Goal: Information Seeking & Learning: Learn about a topic

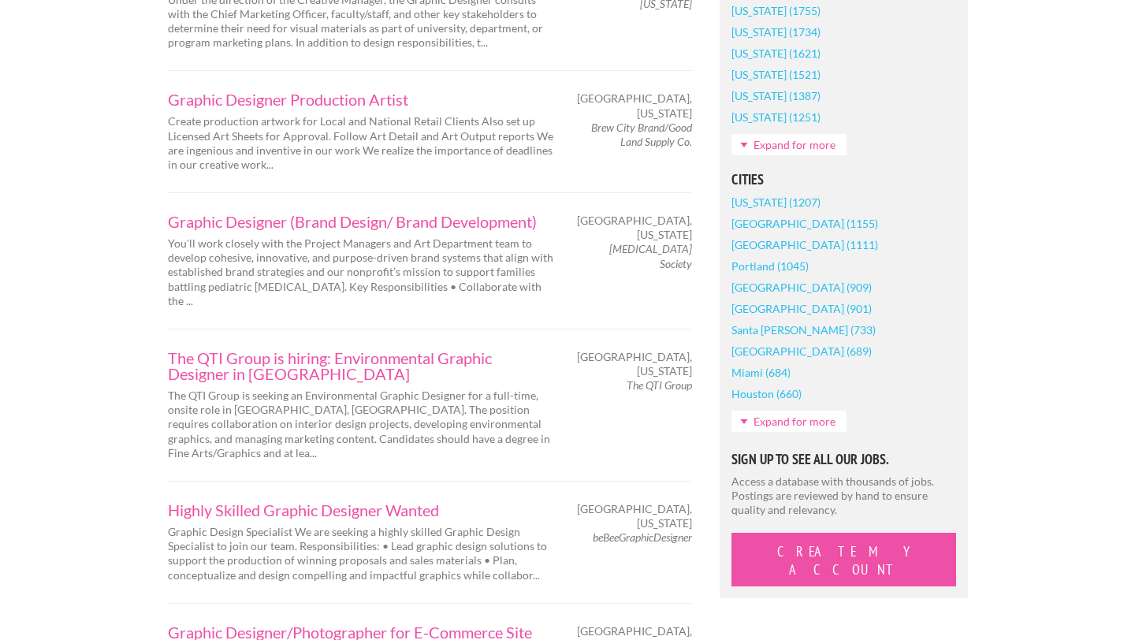
scroll to position [1472, 0]
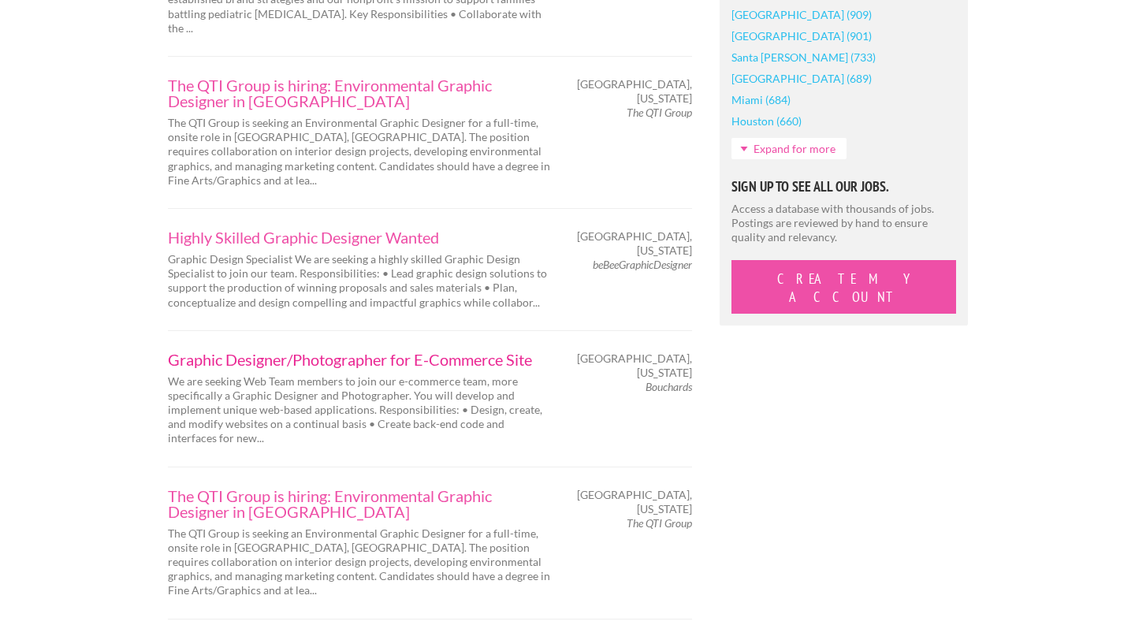
click at [344, 352] on link "Graphic Designer/Photographer for E-Commerce Site" at bounding box center [361, 360] width 386 height 16
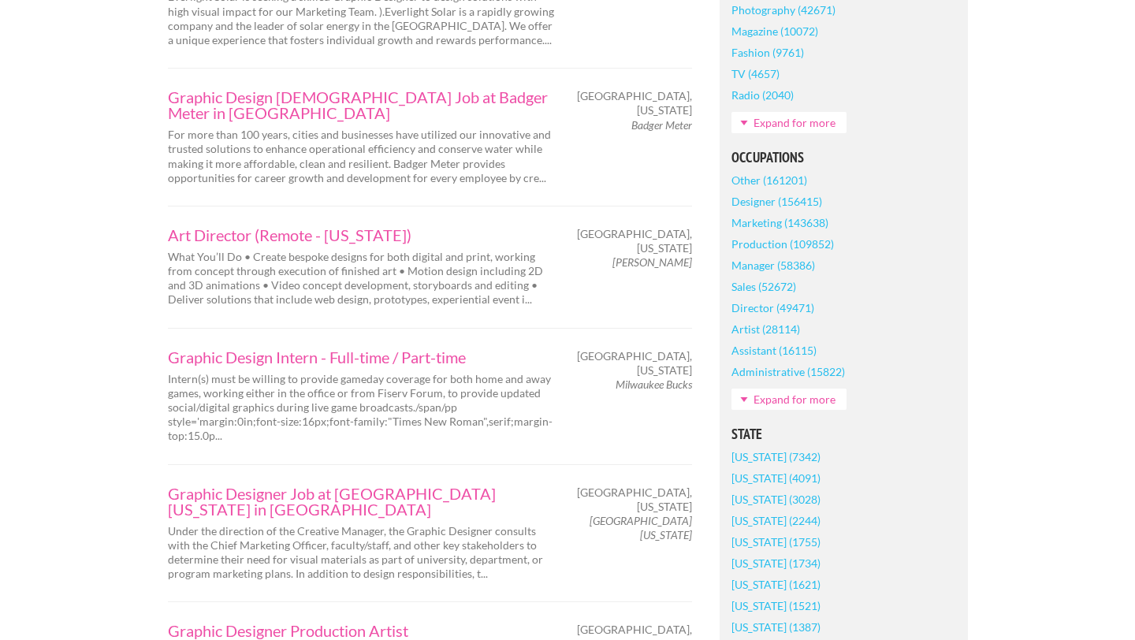
scroll to position [460, 0]
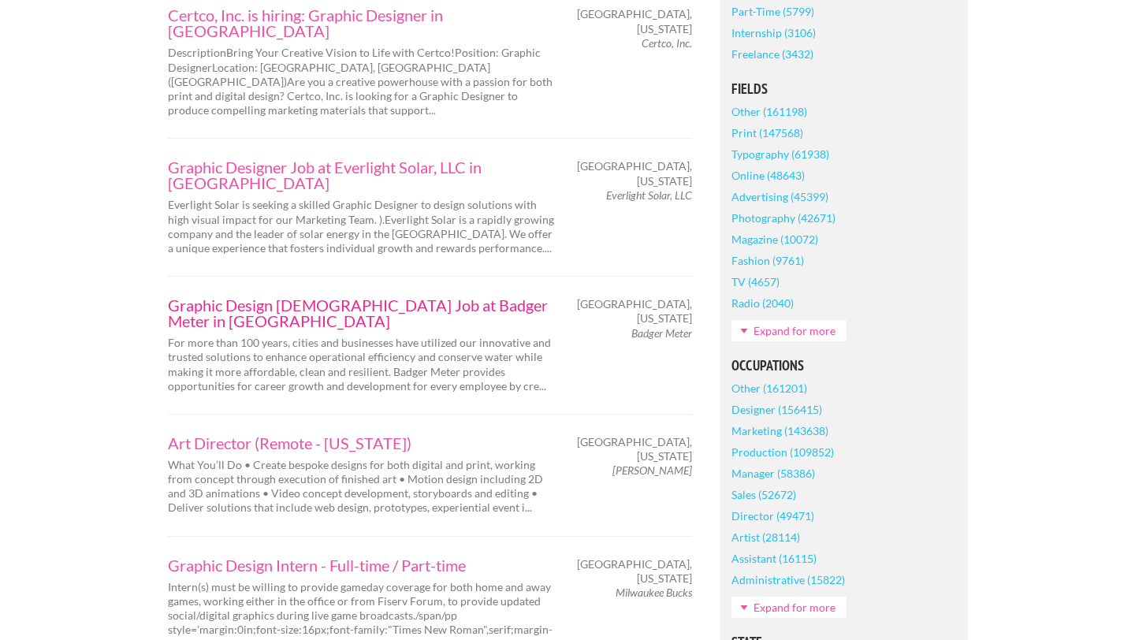
click at [411, 297] on link "Graphic Design Intern Job at Badger Meter in Milwaukee" at bounding box center [361, 313] width 386 height 32
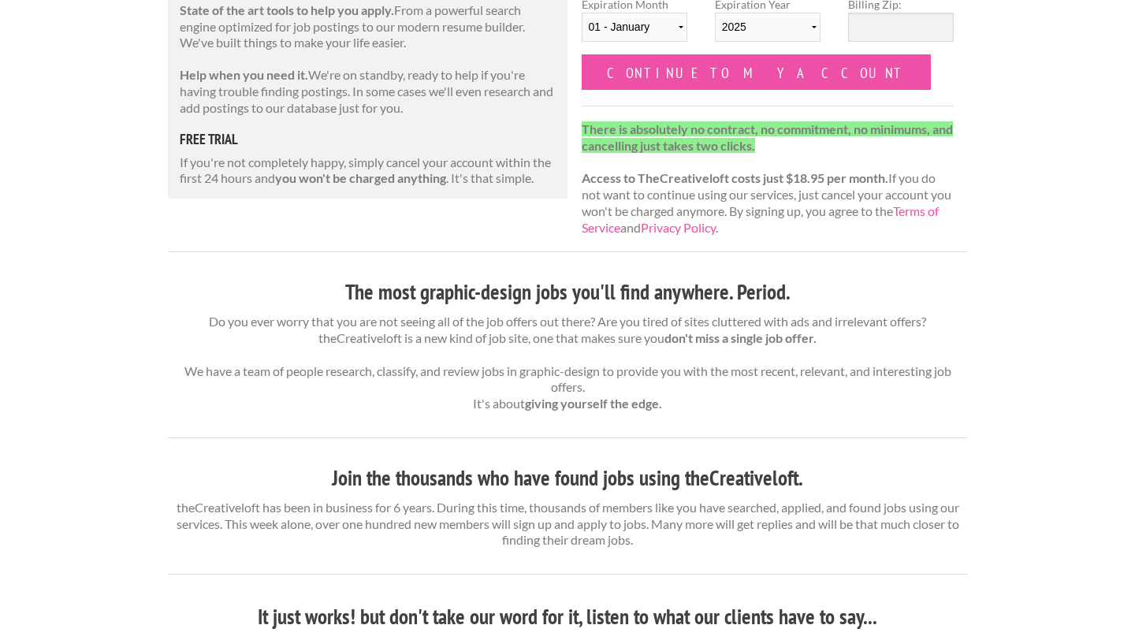
scroll to position [331, 0]
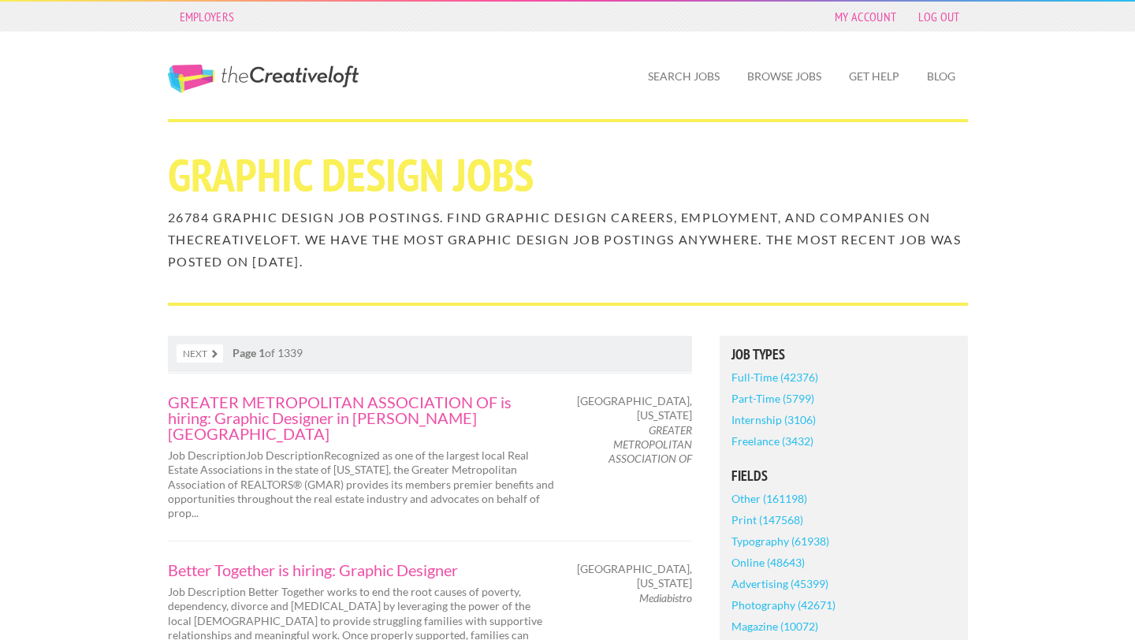
scroll to position [1069, 0]
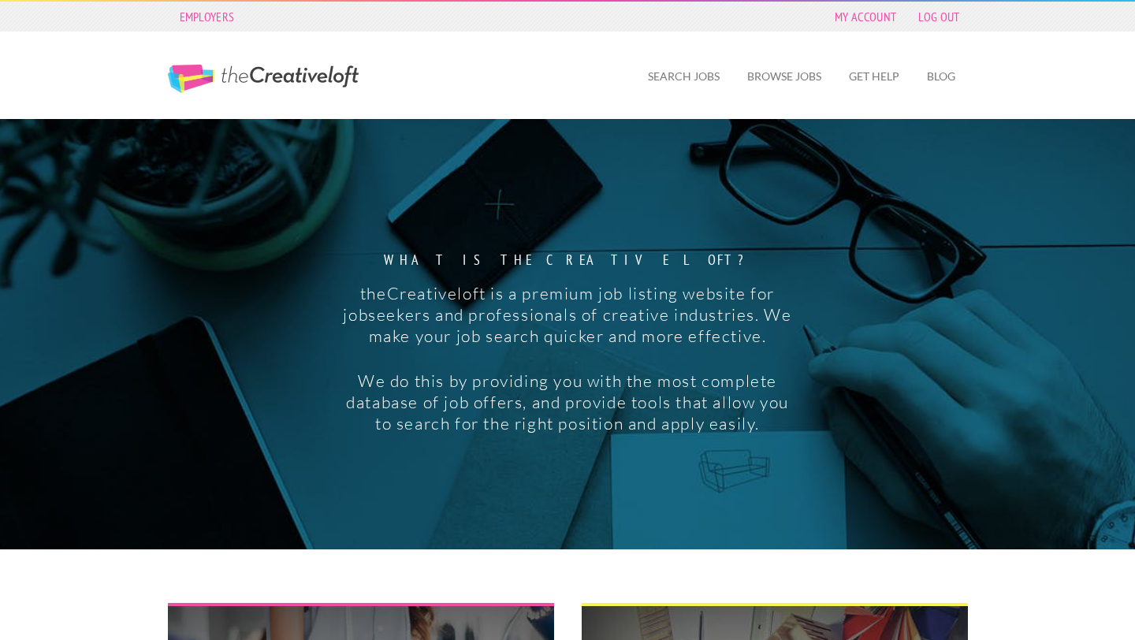
scroll to position [9, 0]
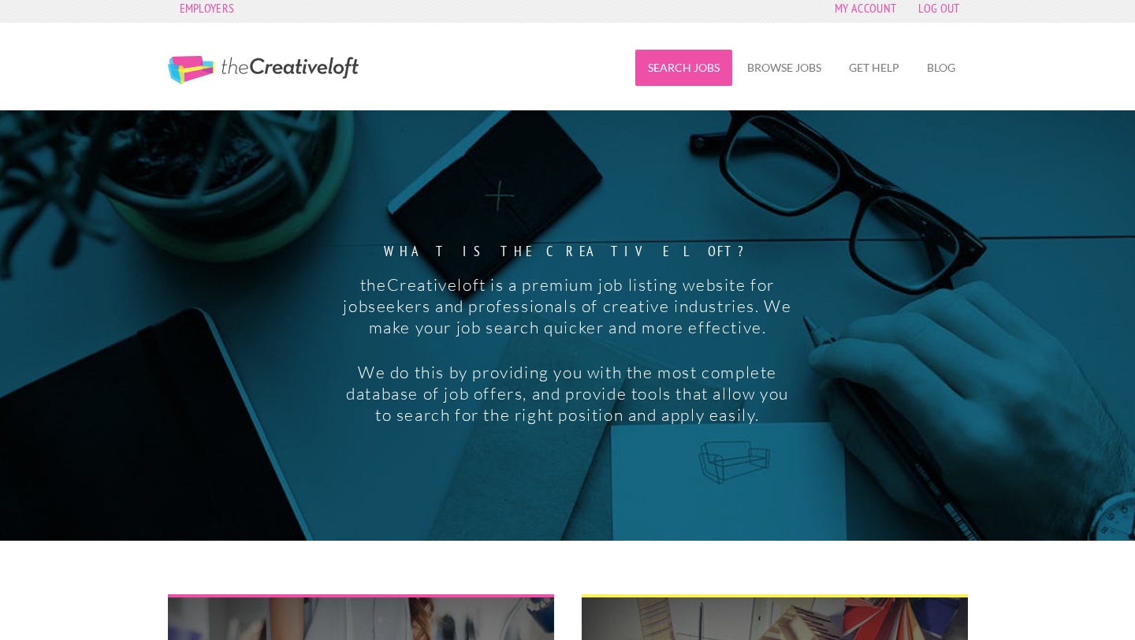
click at [704, 69] on link "Search Jobs" at bounding box center [683, 68] width 97 height 36
